Goal: Information Seeking & Learning: Learn about a topic

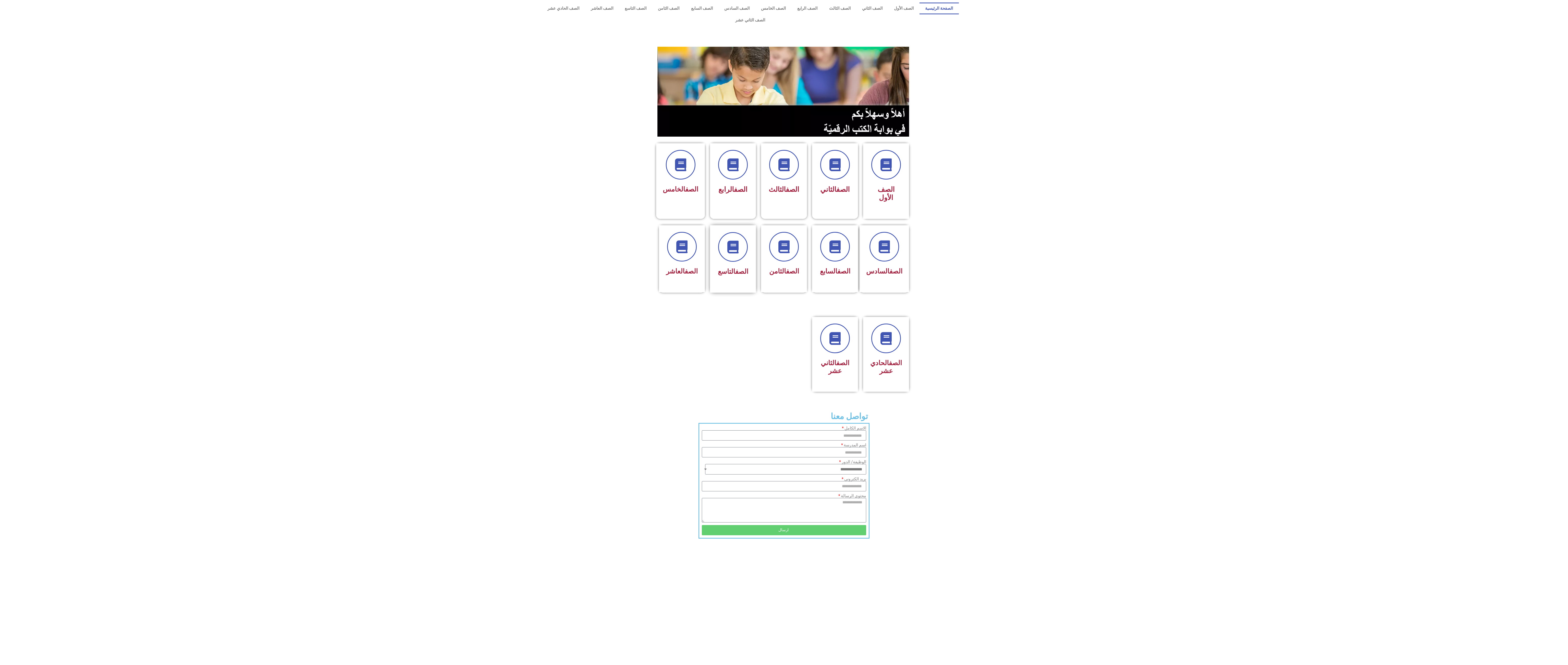
click at [727, 267] on span "الصف التاسع" at bounding box center [733, 271] width 30 height 8
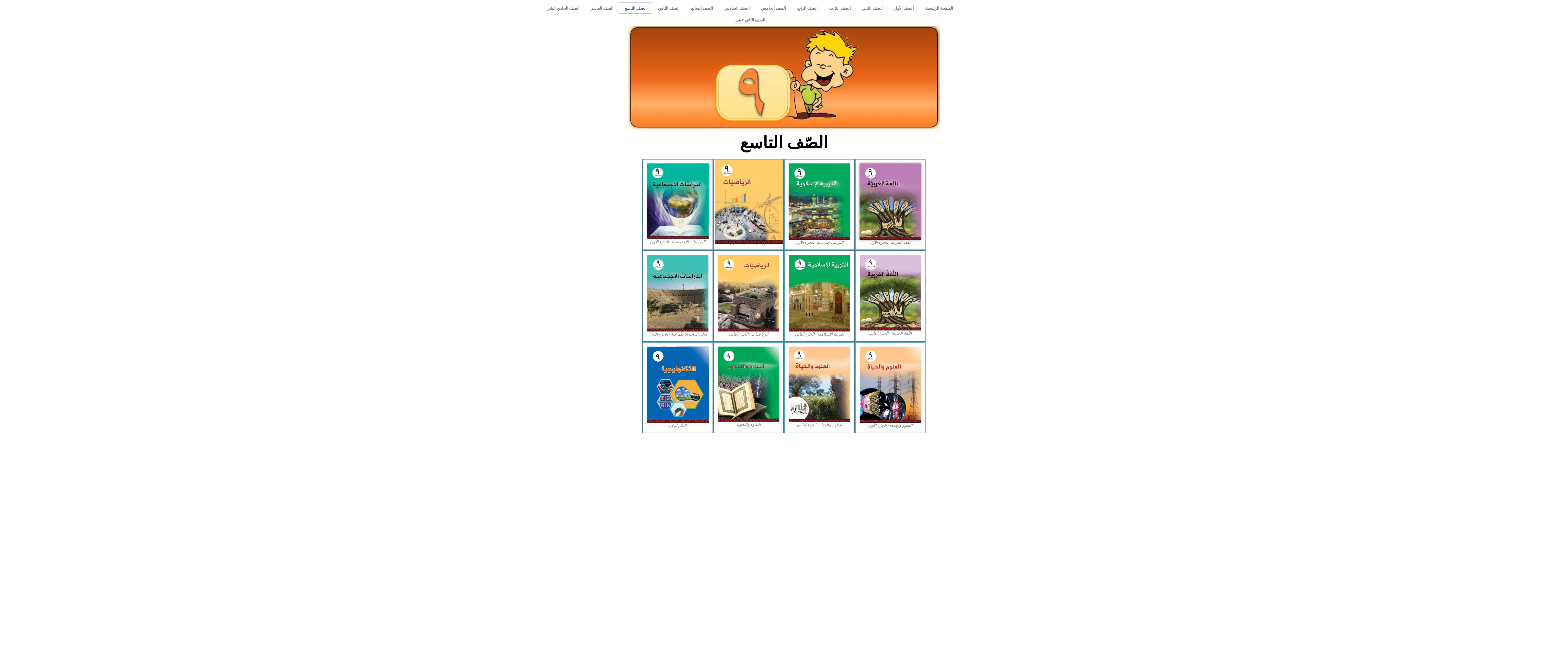
click at [751, 183] on img at bounding box center [749, 202] width 68 height 84
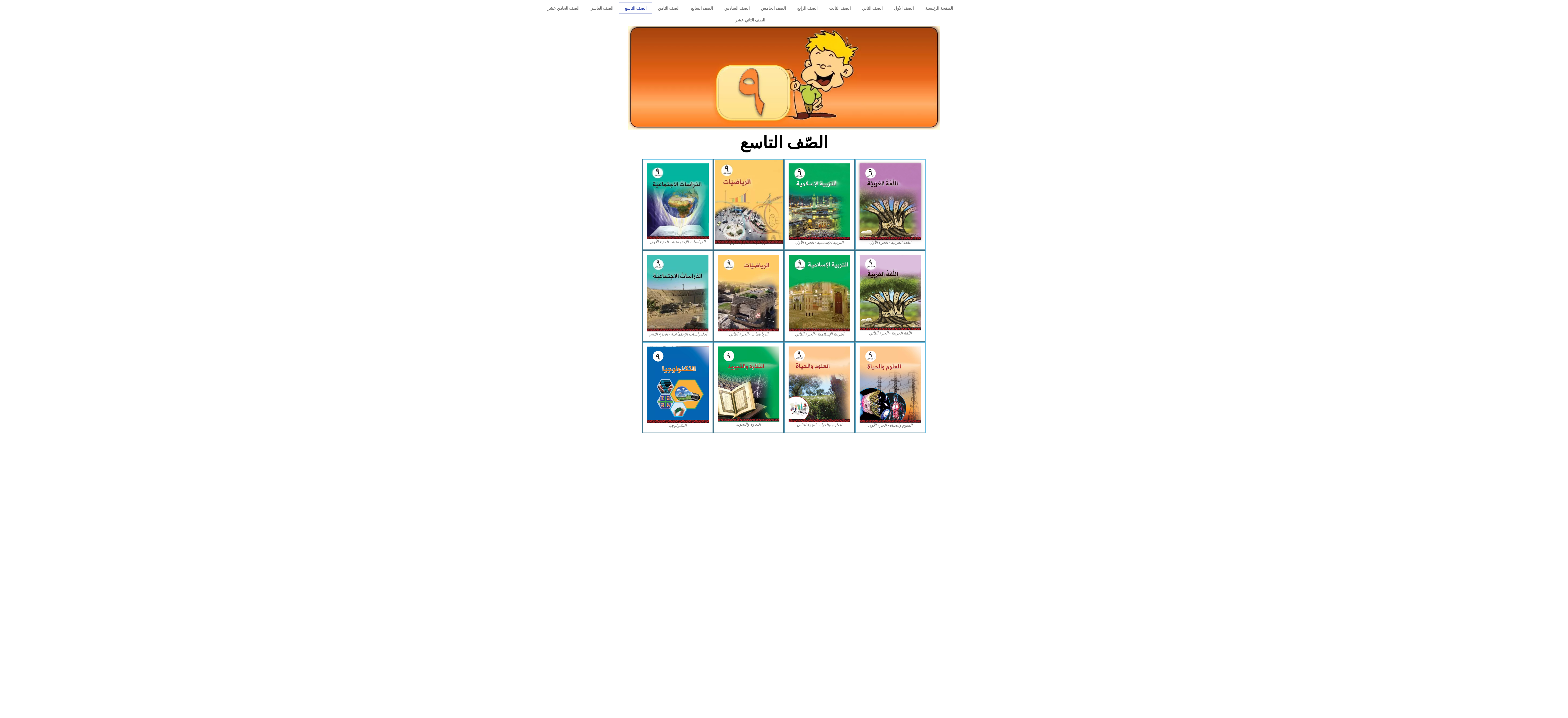
drag, startPoint x: 737, startPoint y: 206, endPoint x: 751, endPoint y: 191, distance: 20.5
click at [751, 191] on img at bounding box center [749, 202] width 68 height 84
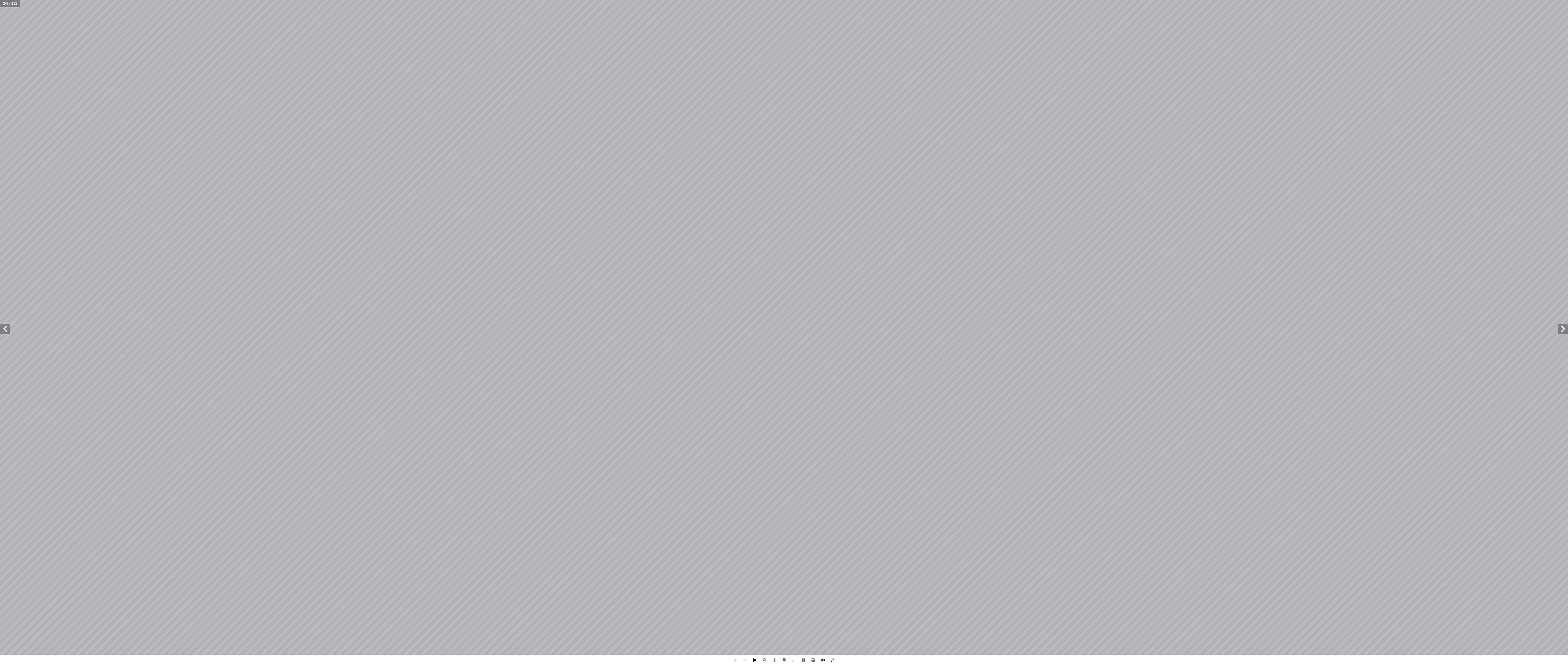
click at [751, 659] on span at bounding box center [755, 660] width 10 height 10
click at [768, 661] on span at bounding box center [765, 660] width 10 height 10
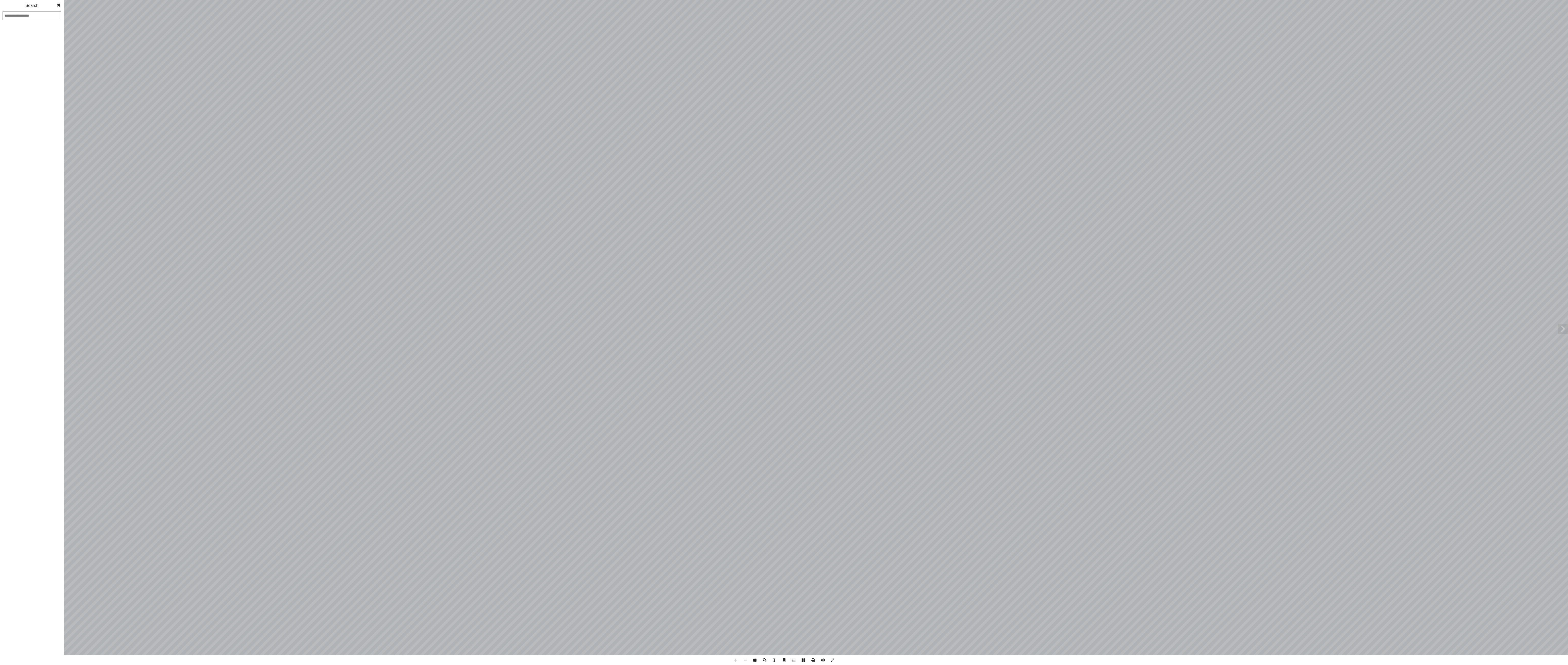
click at [763, 661] on span at bounding box center [765, 660] width 10 height 10
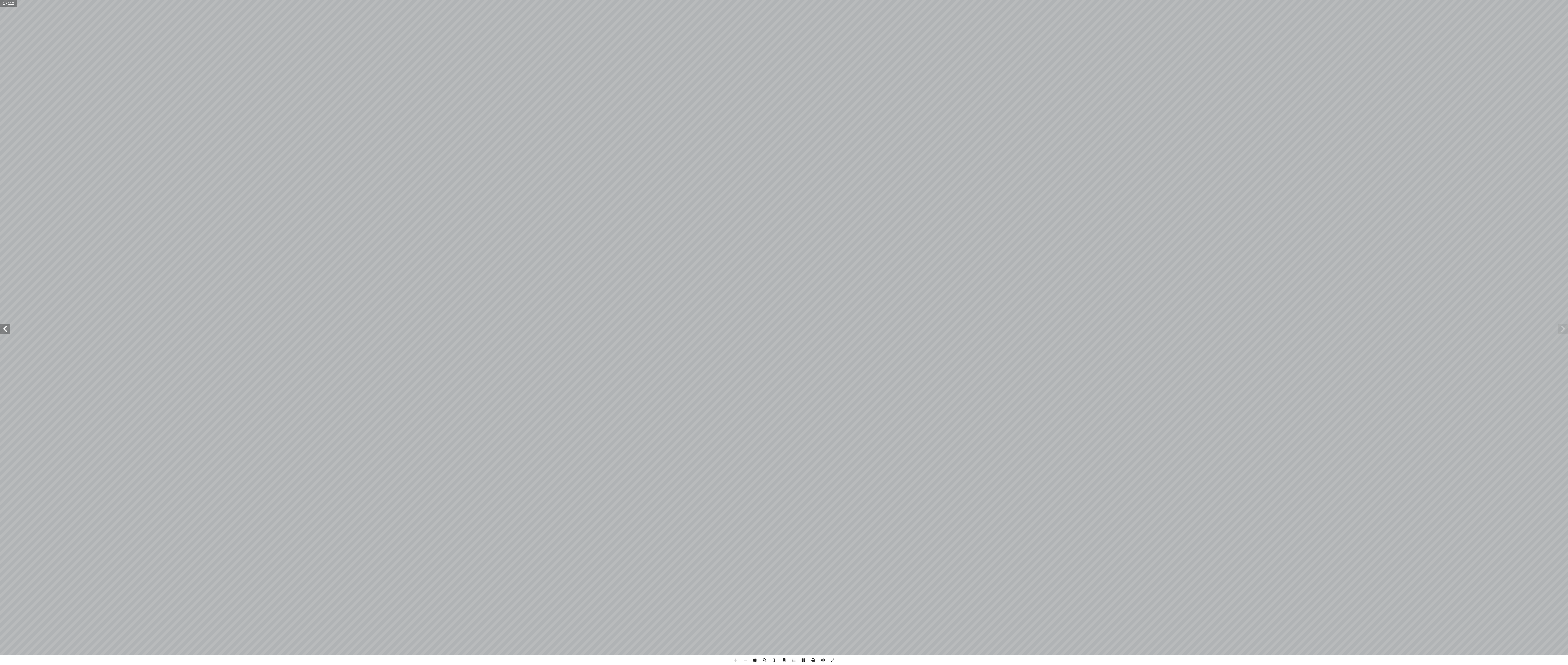
click at [775, 663] on span at bounding box center [774, 660] width 10 height 10
click at [775, 659] on span at bounding box center [774, 660] width 10 height 10
click at [790, 661] on span at bounding box center [794, 660] width 10 height 10
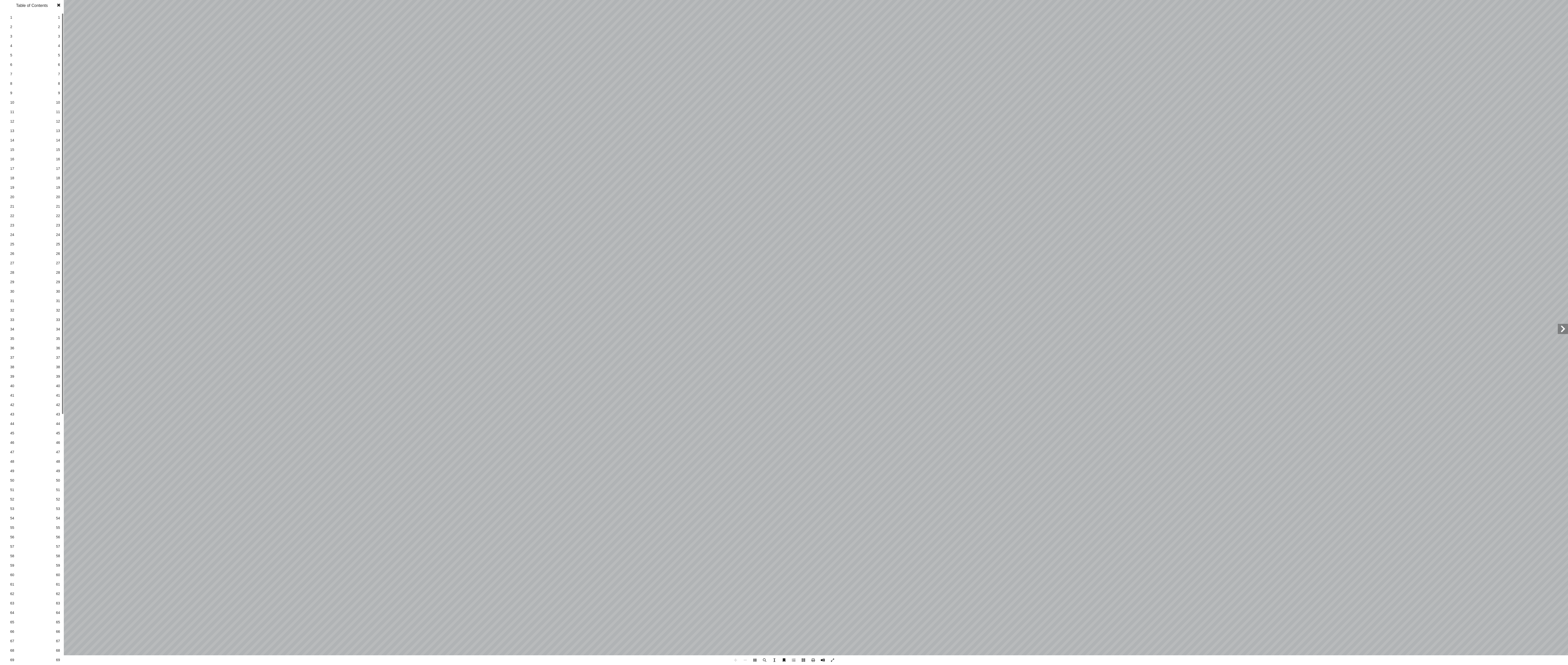
click at [822, 656] on span at bounding box center [823, 660] width 10 height 10
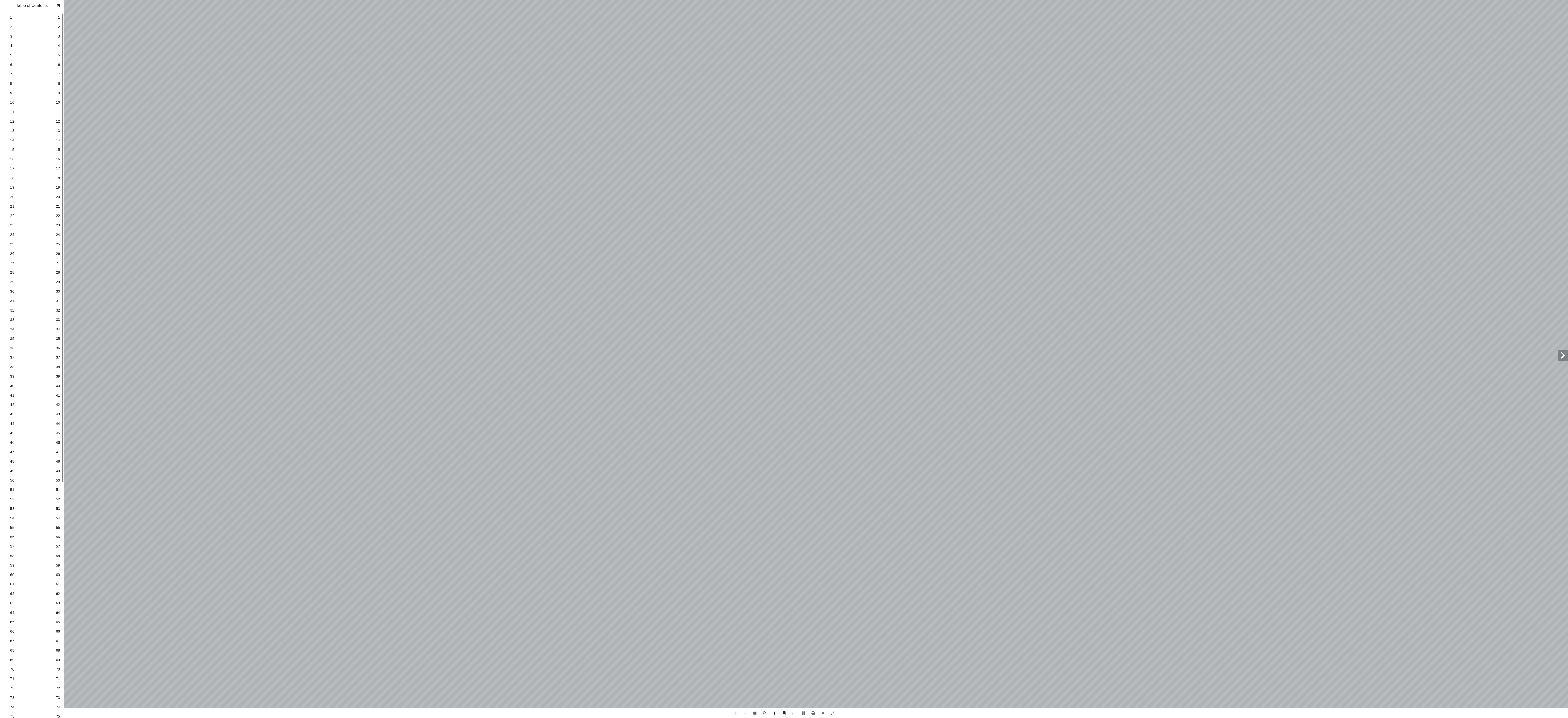
click at [38, 51] on link "5 5" at bounding box center [31, 55] width 57 height 10
click at [82, 79] on div "16 تعريف: ٠  ،  ٠  ،  - = |  | َّ ن إ ا ح ف  كان � ذ إ � | ؟ ٢ – ١| ُ د ِ…" at bounding box center [784, 359] width 1568 height 718
click at [753, 664] on span at bounding box center [755, 713] width 10 height 10
